Goal: Task Accomplishment & Management: Complete application form

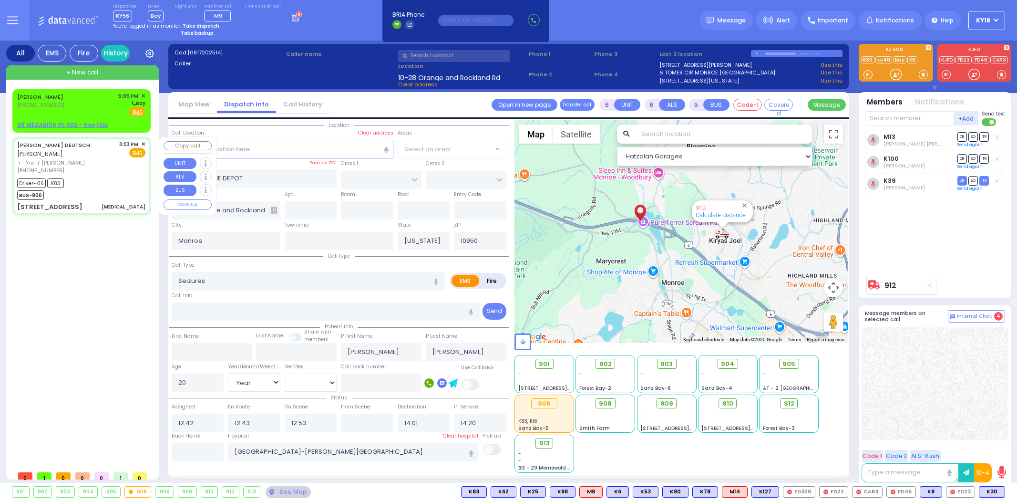
select select "Year"
select select "[DEMOGRAPHIC_DATA]"
select select
type input "[MEDICAL_DATA]"
radio input "true"
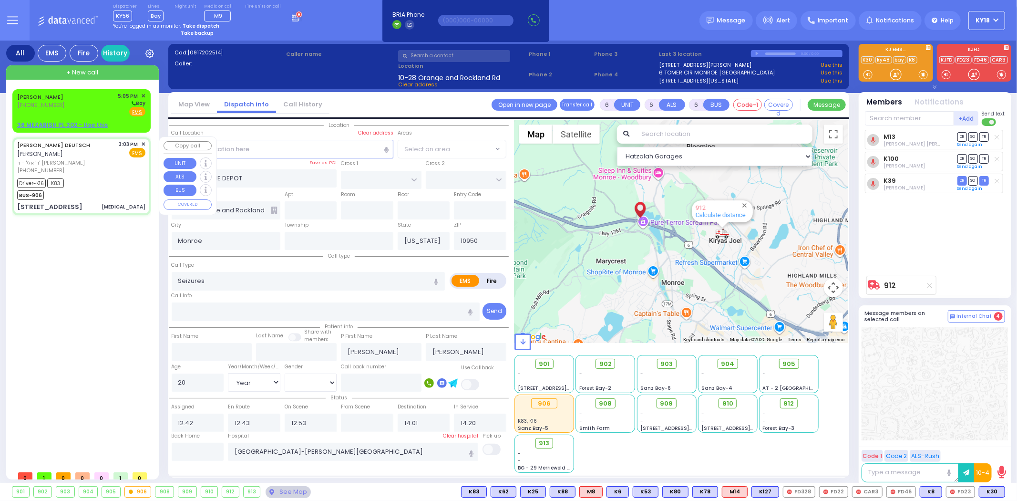
type input "cardiac history"
type input "[PERSON_NAME]"
type input "DEUTSCH"
type input "Arie"
type input "Deutsch"
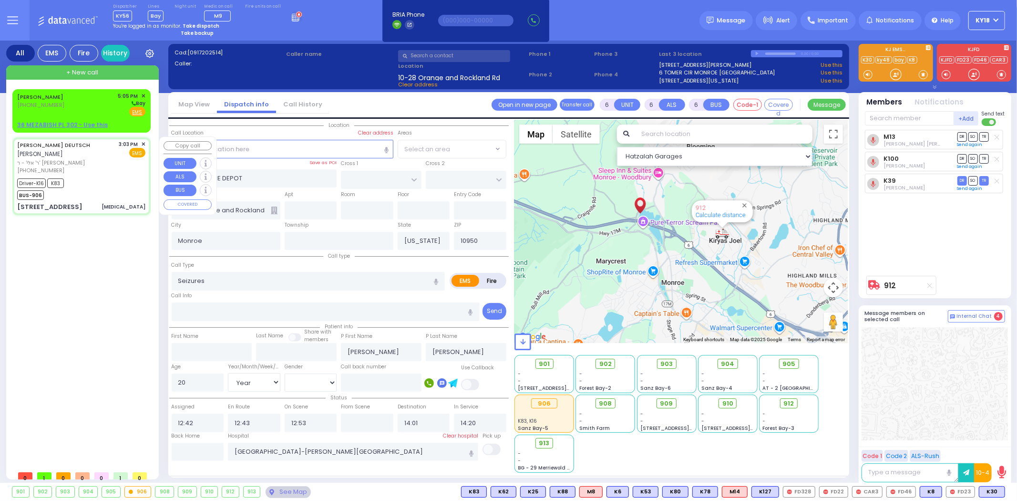
type input "59"
select select "Year"
select select "[DEMOGRAPHIC_DATA]"
type input "15:03"
type input "15:11"
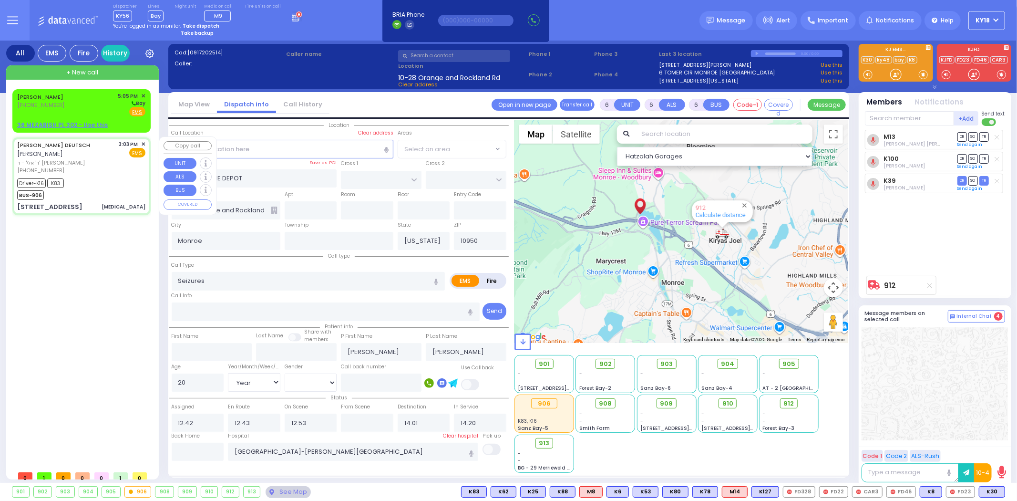
type input "15:15"
type input "15:40"
type input "[GEOGRAPHIC_DATA] ([GEOGRAPHIC_DATA]) [STREET_ADDRESS][US_STATE]"
select select "Hatzalah Garages"
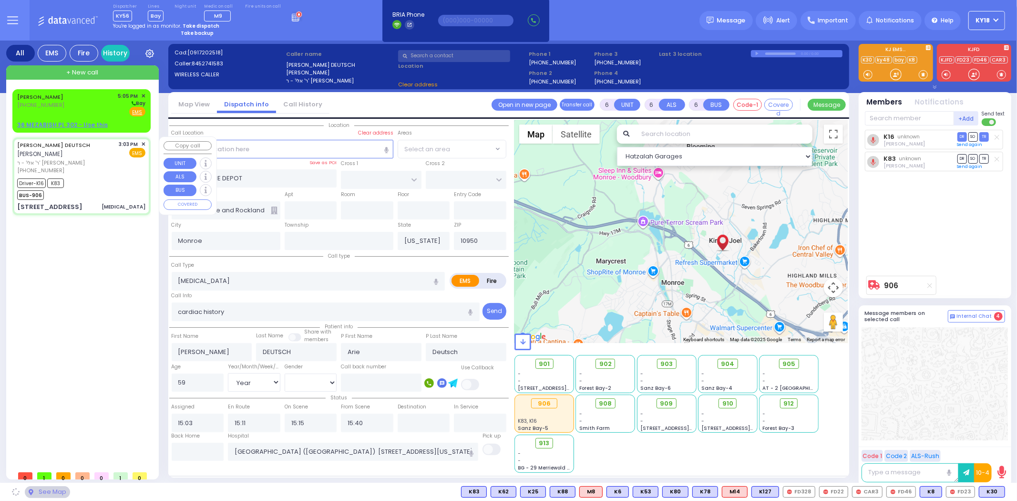
type input "QUICKWAY RD"
type input "GARFIELD RD"
type input "[STREET_ADDRESS][PERSON_NAME]"
type input "301"
type input "[PERSON_NAME]"
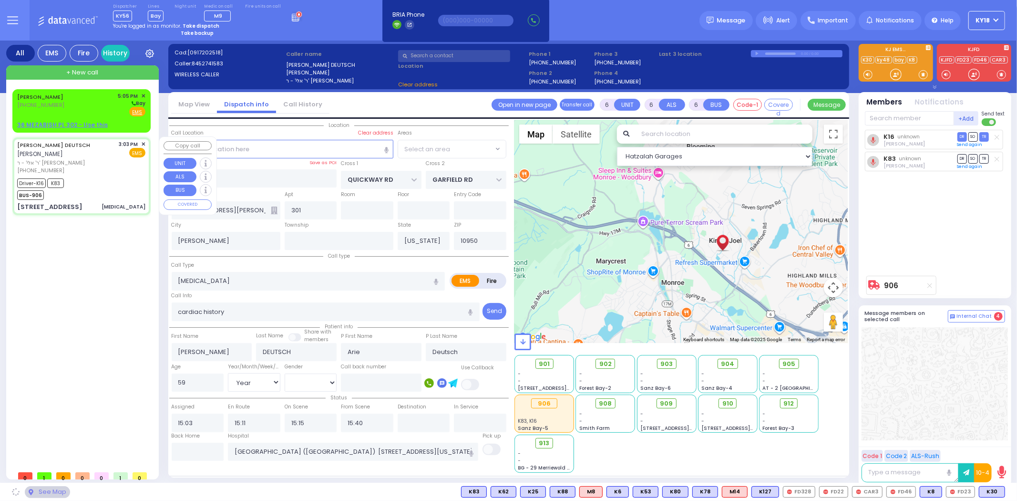
select select "SECTION 1"
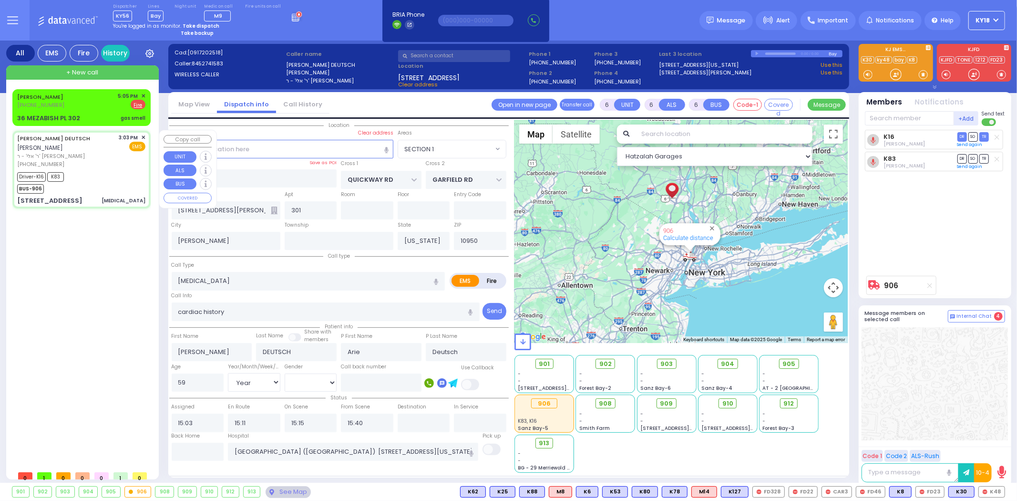
select select
radio input "true"
select select "Year"
select select "[DEMOGRAPHIC_DATA]"
select select "Hatzalah Garages"
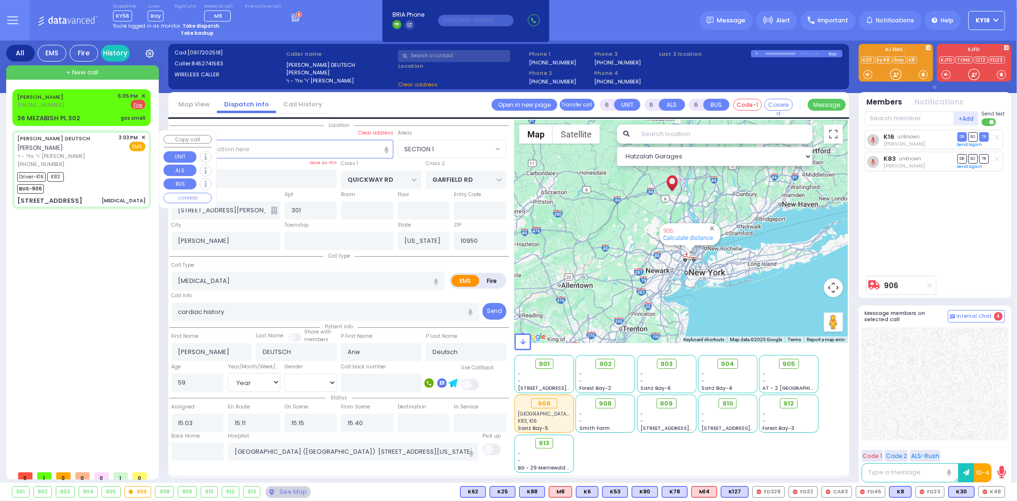
select select "SECTION 1"
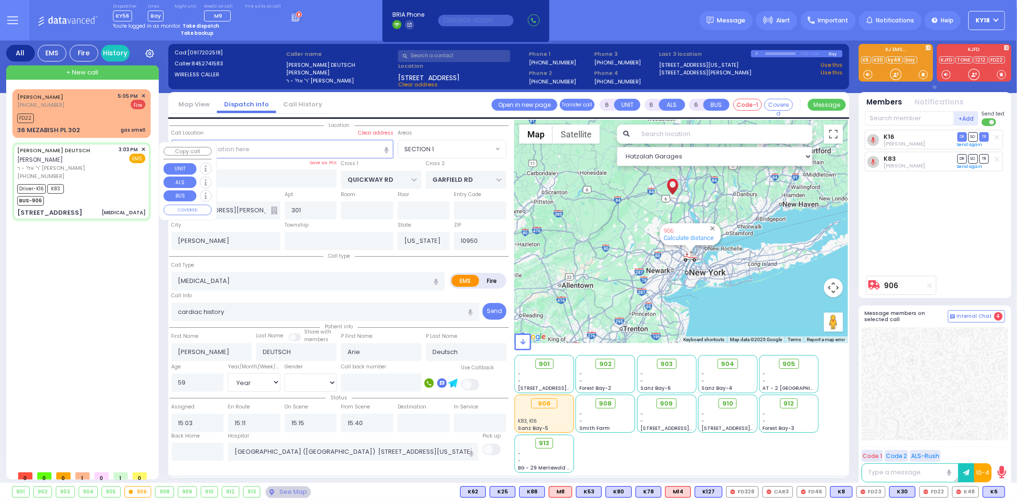
select select
radio input "true"
select select "Year"
select select "[DEMOGRAPHIC_DATA]"
type input "16:45"
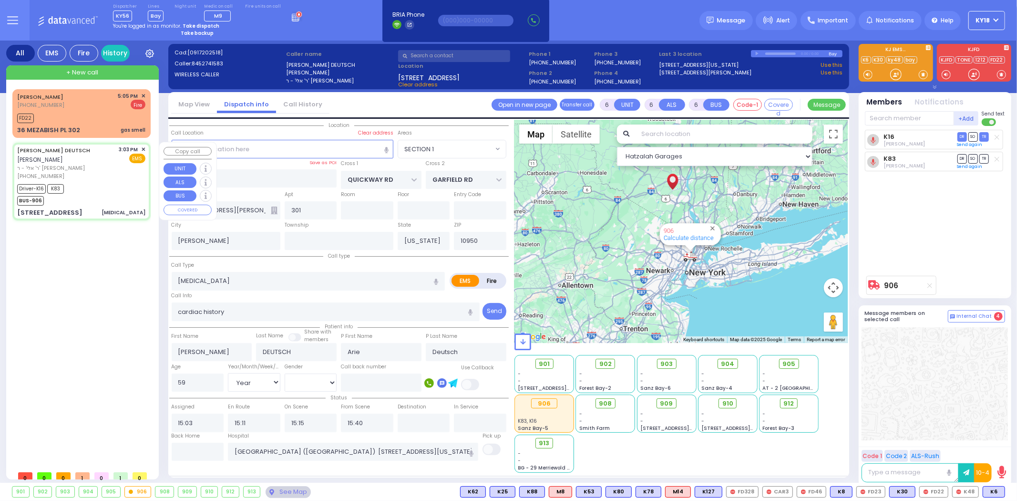
type input "17:06"
select select "Hatzalah Garages"
select select "SECTION 1"
select select
radio input "true"
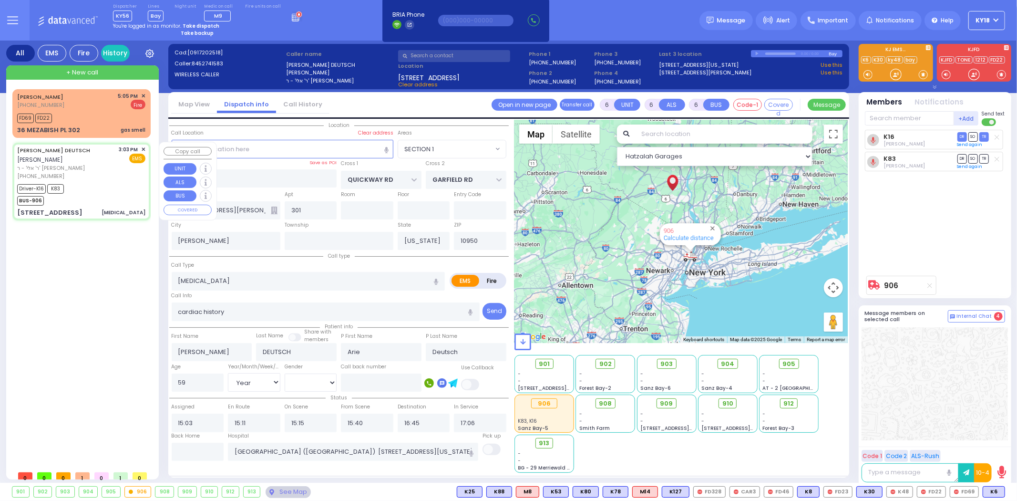
select select "Year"
select select "[DEMOGRAPHIC_DATA]"
select select "Hatzalah Garages"
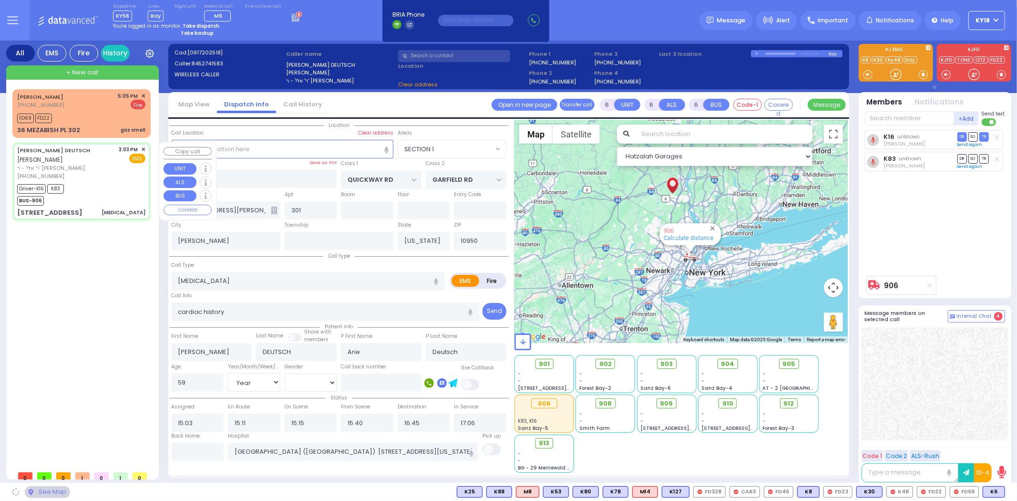
select select "SECTION 1"
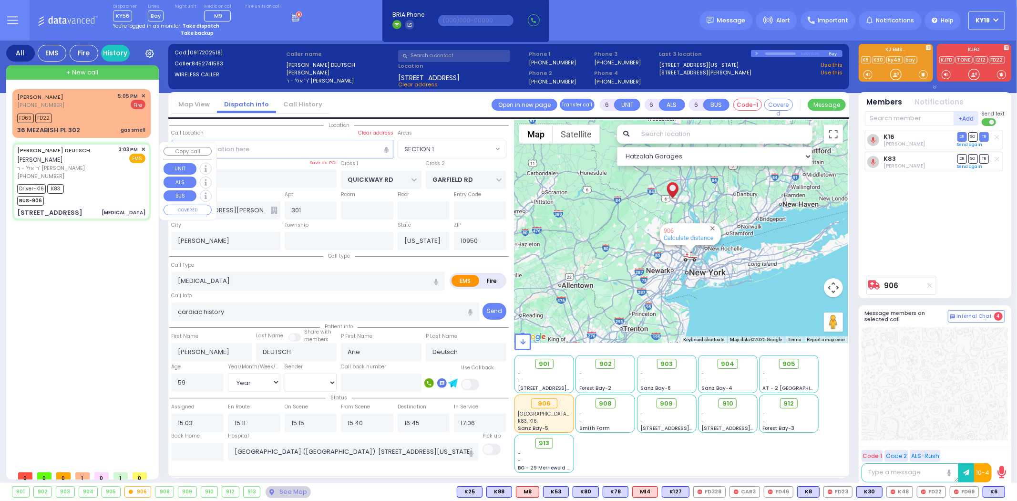
select select
radio input "true"
select select "Year"
select select "[DEMOGRAPHIC_DATA]"
select select "Hatzalah Garages"
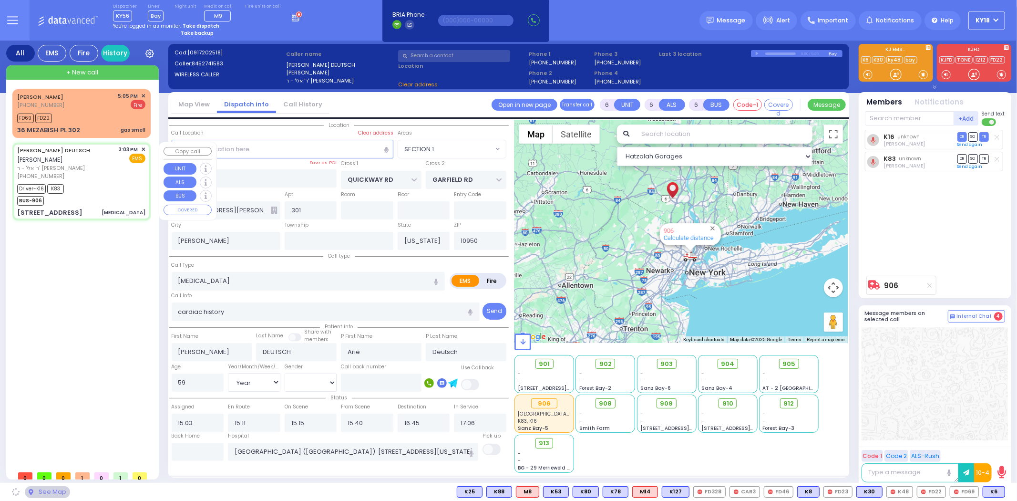
select select "SECTION 1"
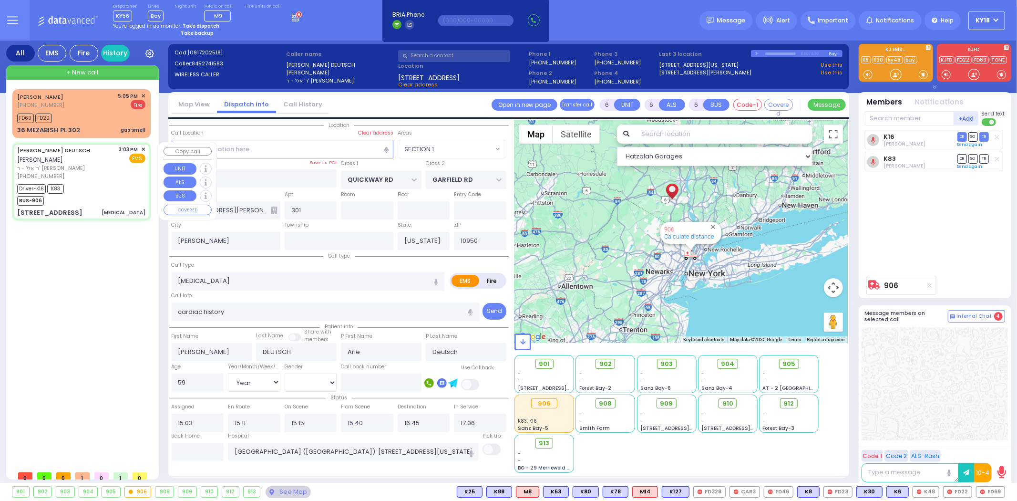
select select
radio input "true"
select select "Year"
select select "[DEMOGRAPHIC_DATA]"
select select "Hatzalah Garages"
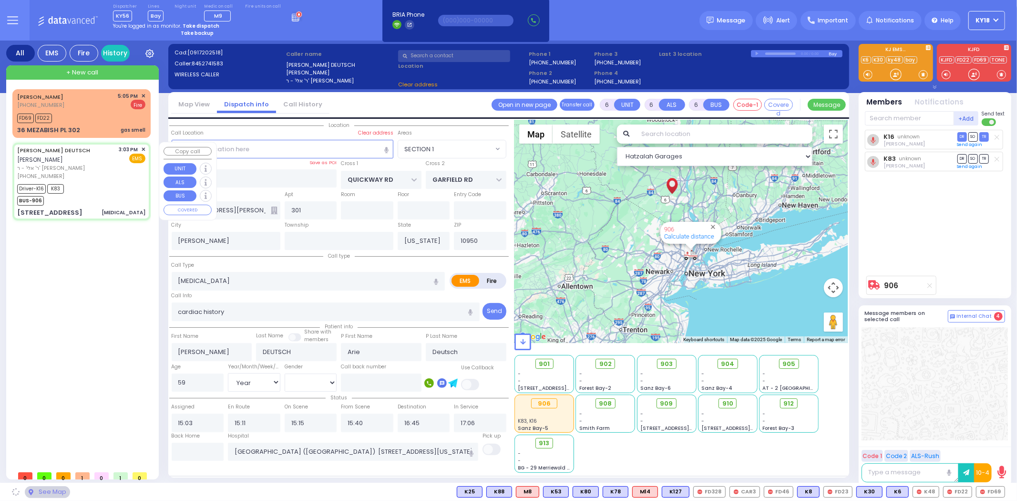
select select "SECTION 1"
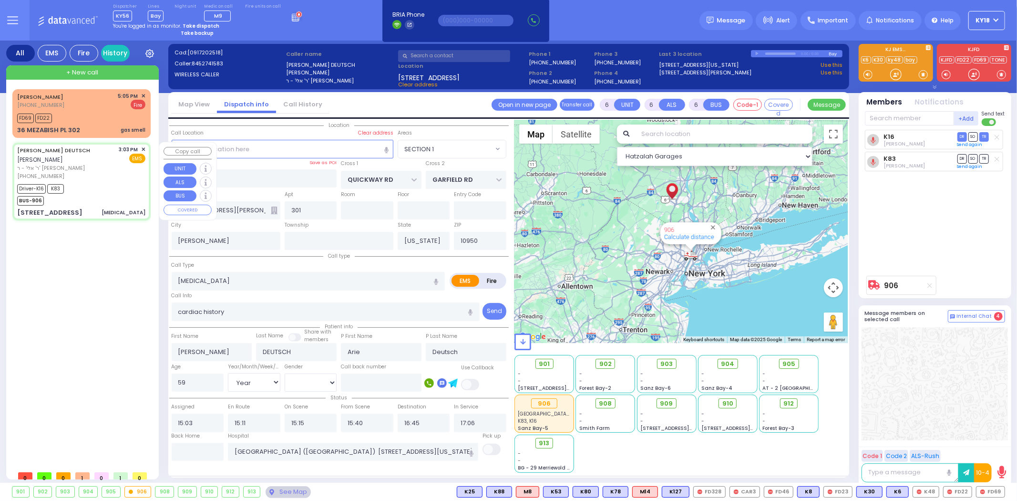
select select
radio input "true"
select select "Year"
select select "[DEMOGRAPHIC_DATA]"
select select "Hatzalah Garages"
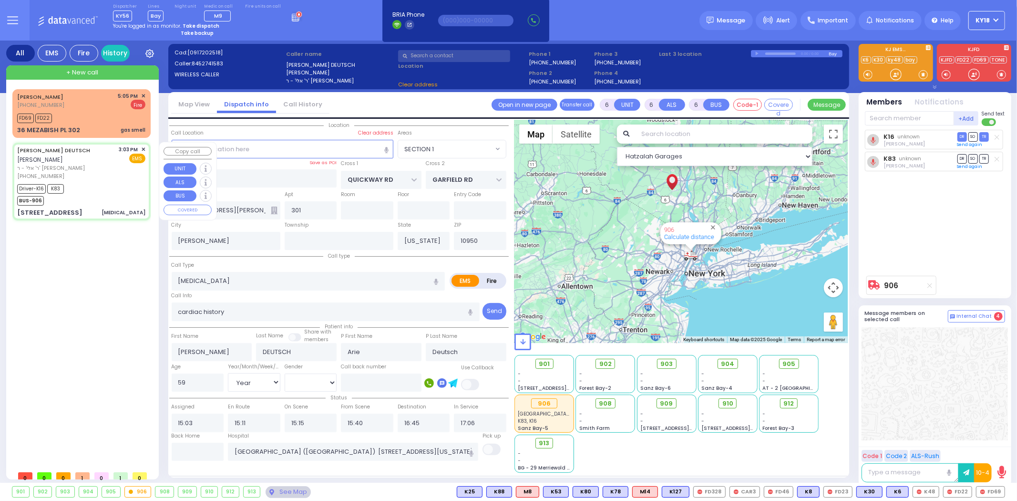
select select "SECTION 1"
select select
radio input "true"
select select "Year"
select select "[DEMOGRAPHIC_DATA]"
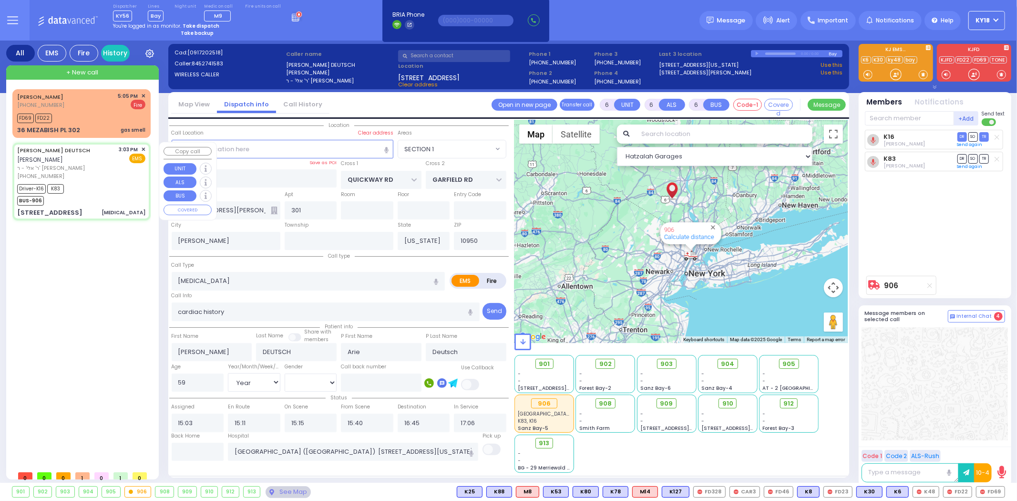
select select "Hatzalah Garages"
select select "SECTION 1"
select select
radio input "true"
select select "Year"
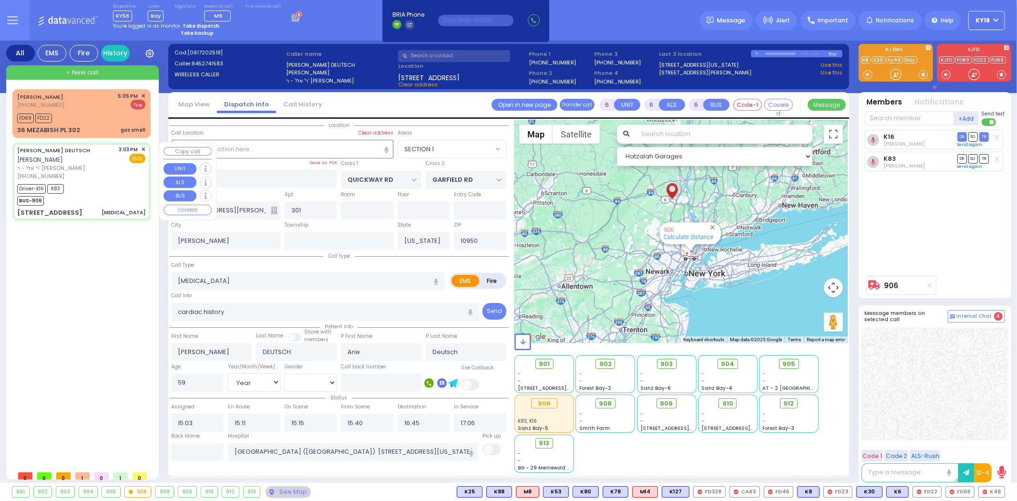
select select "[DEMOGRAPHIC_DATA]"
select select "Hatzalah Garages"
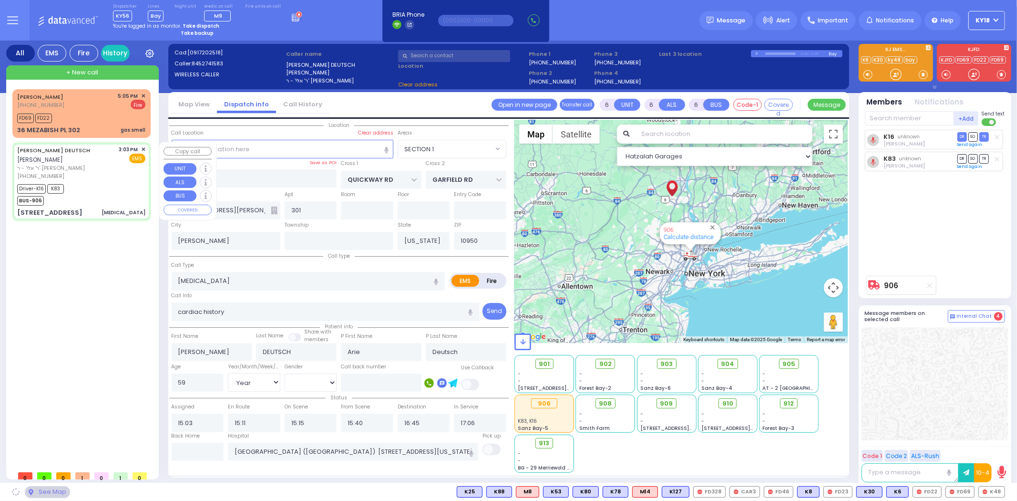
select select "SECTION 1"
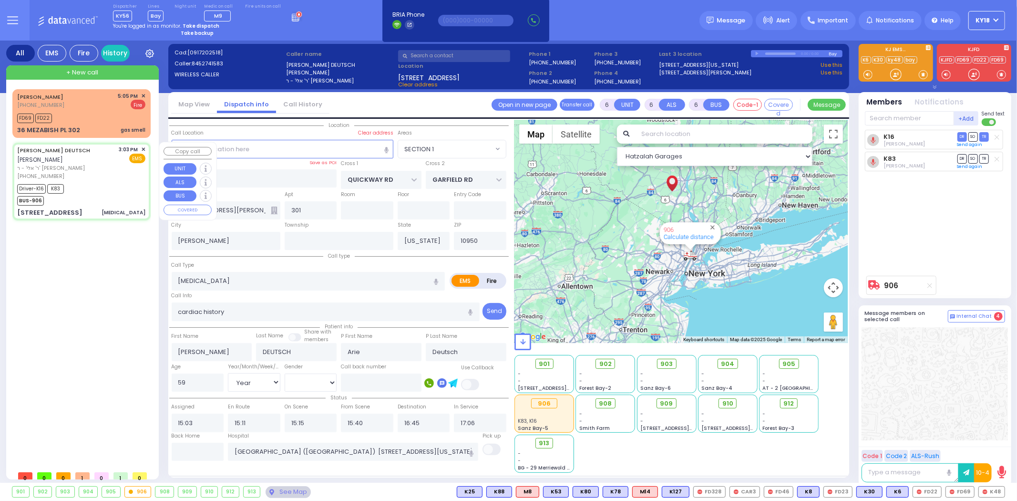
select select
radio input "true"
select select "Year"
select select "[DEMOGRAPHIC_DATA]"
select select "Hatzalah Garages"
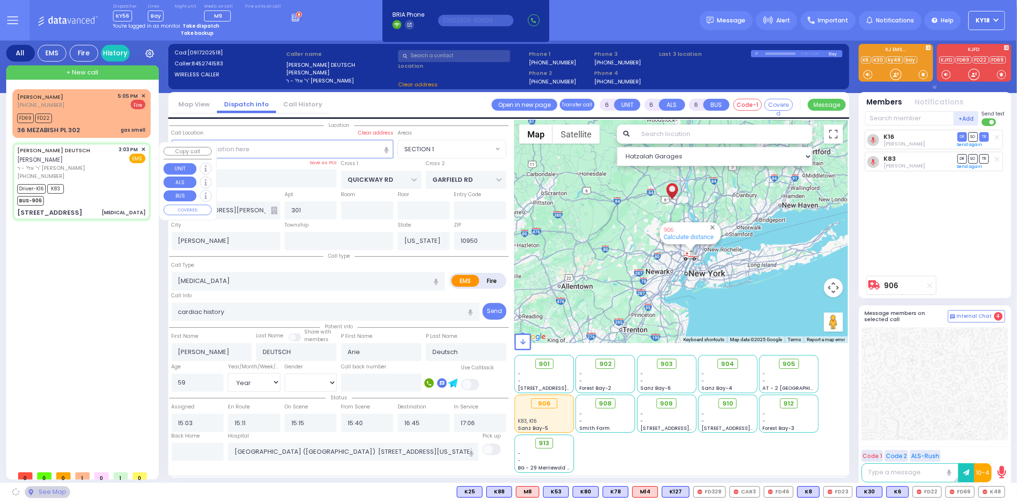
select select "SECTION 1"
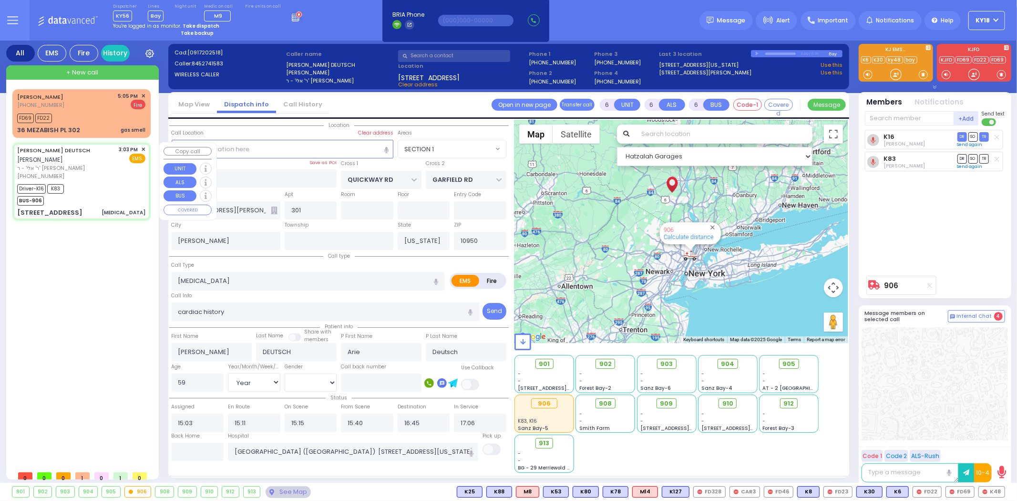
select select
radio input "true"
select select "Year"
select select "[DEMOGRAPHIC_DATA]"
select select "Hatzalah Garages"
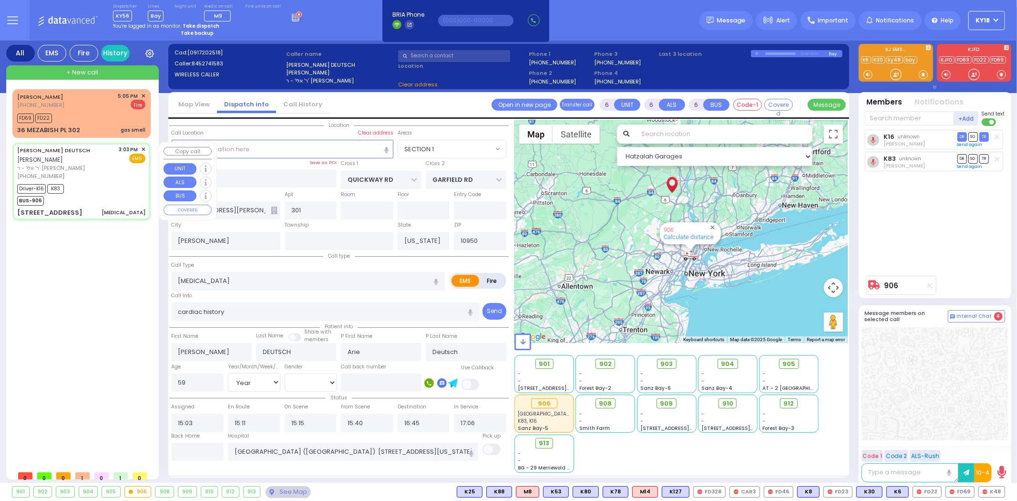
select select
radio input "true"
select select "Year"
select select "[DEMOGRAPHIC_DATA]"
select select "Hatzalah Garages"
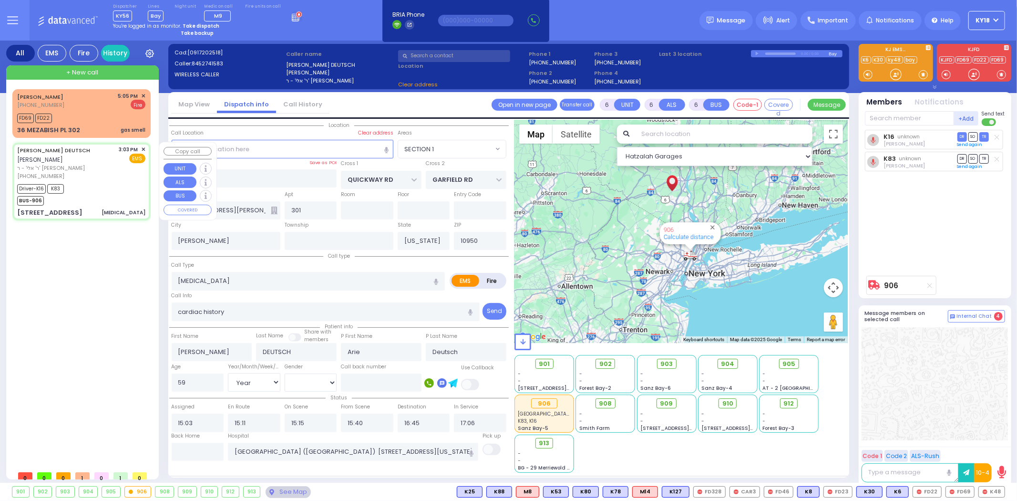
select select "SECTION 1"
select select
radio input "true"
select select "Year"
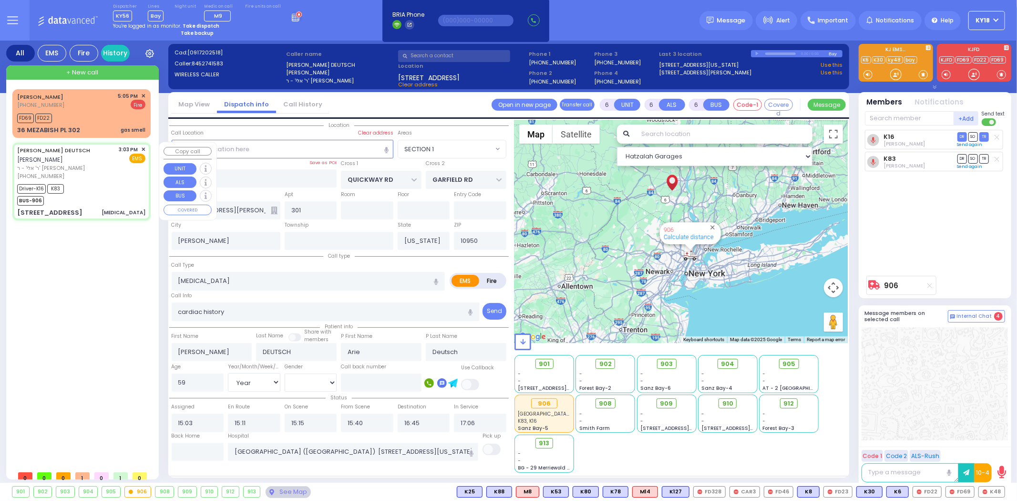
select select "[DEMOGRAPHIC_DATA]"
select select "Hatzalah Garages"
select select "SECTION 1"
select select
radio input "true"
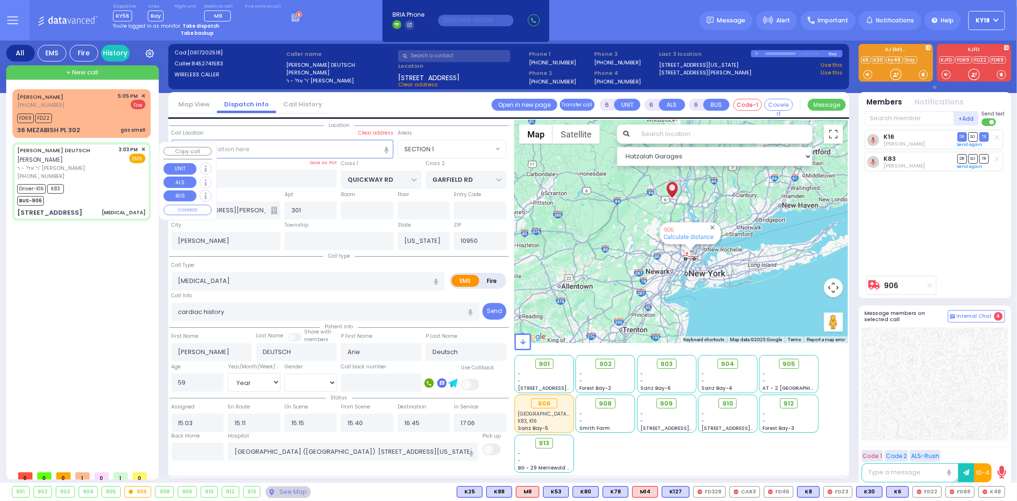
select select "Year"
select select "[DEMOGRAPHIC_DATA]"
select select "Hatzalah Garages"
select select "SECTION 1"
